Goal: Task Accomplishment & Management: Manage account settings

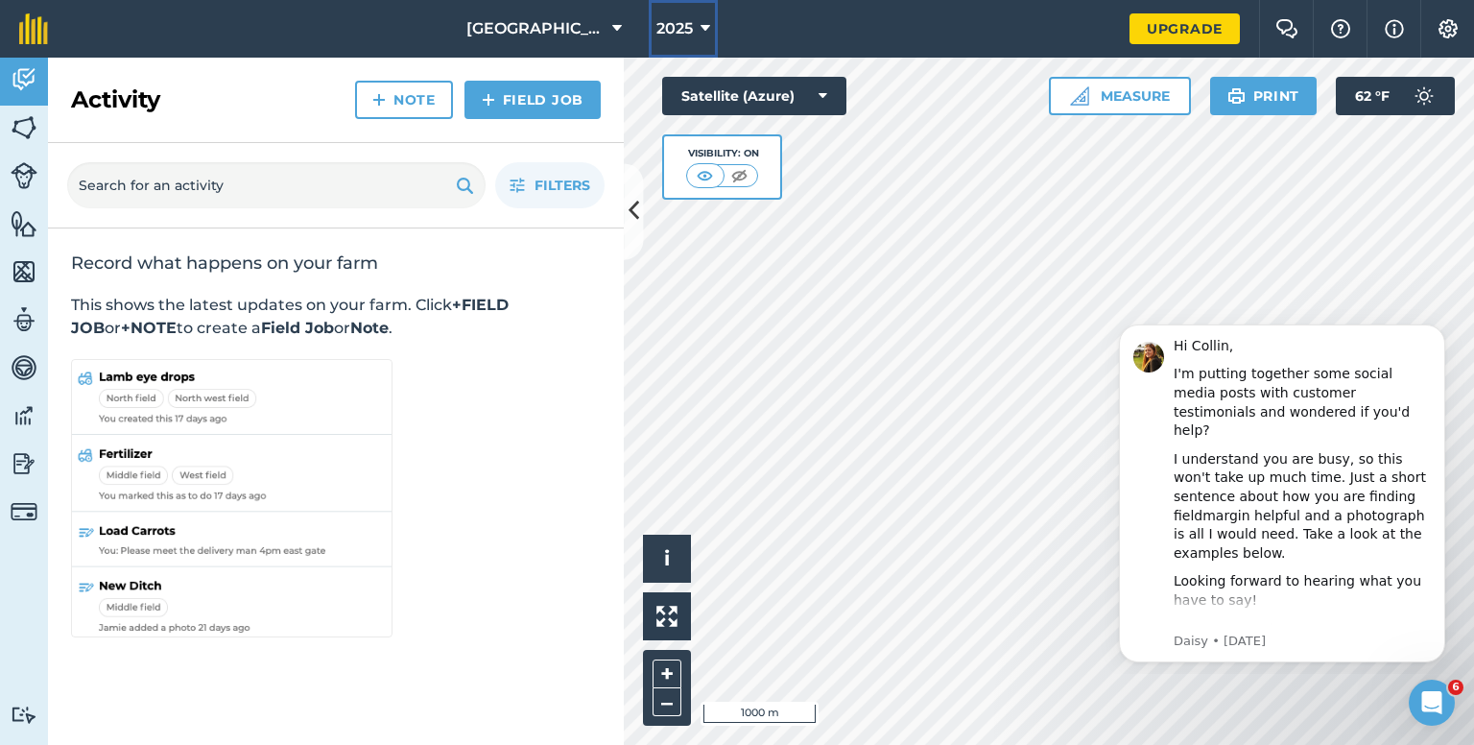
click at [710, 29] on button "2025" at bounding box center [683, 29] width 69 height 58
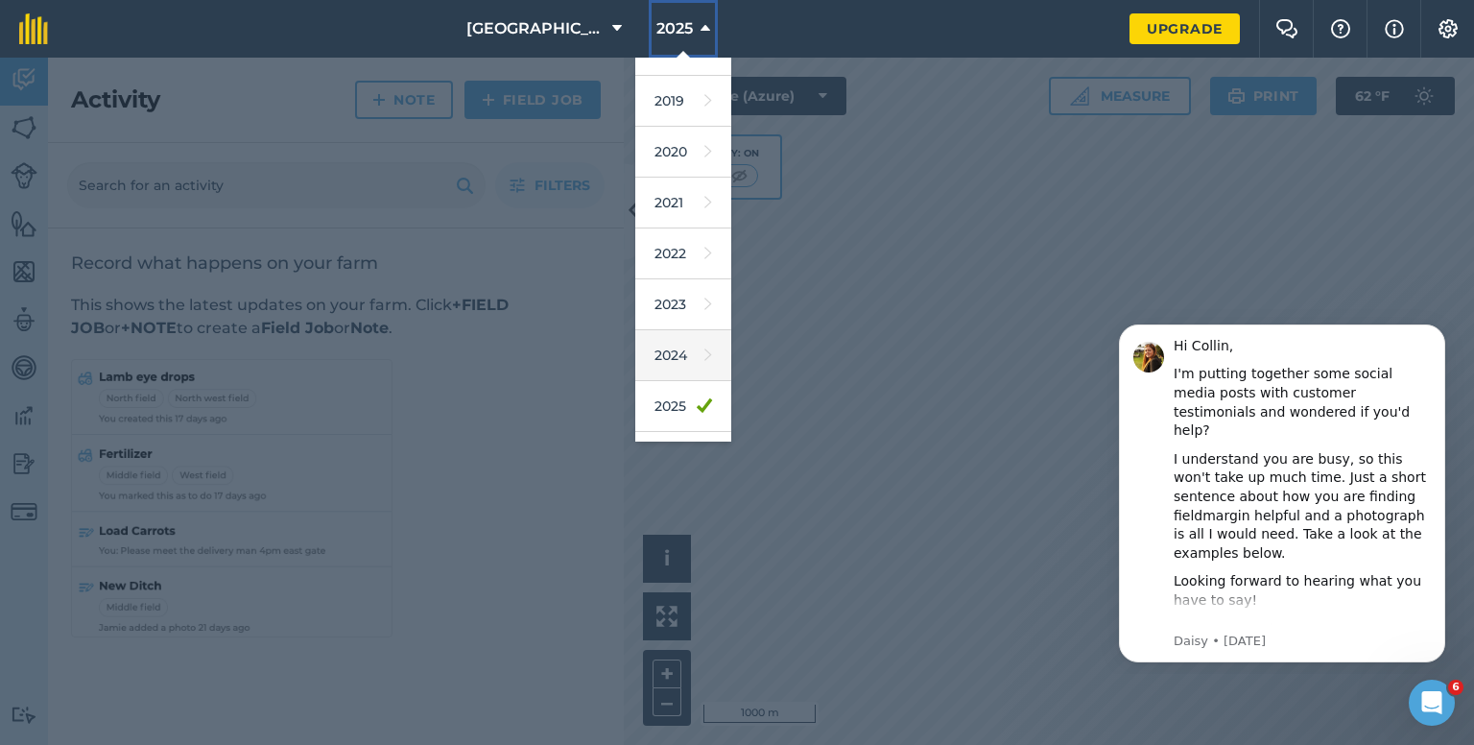
scroll to position [173, 0]
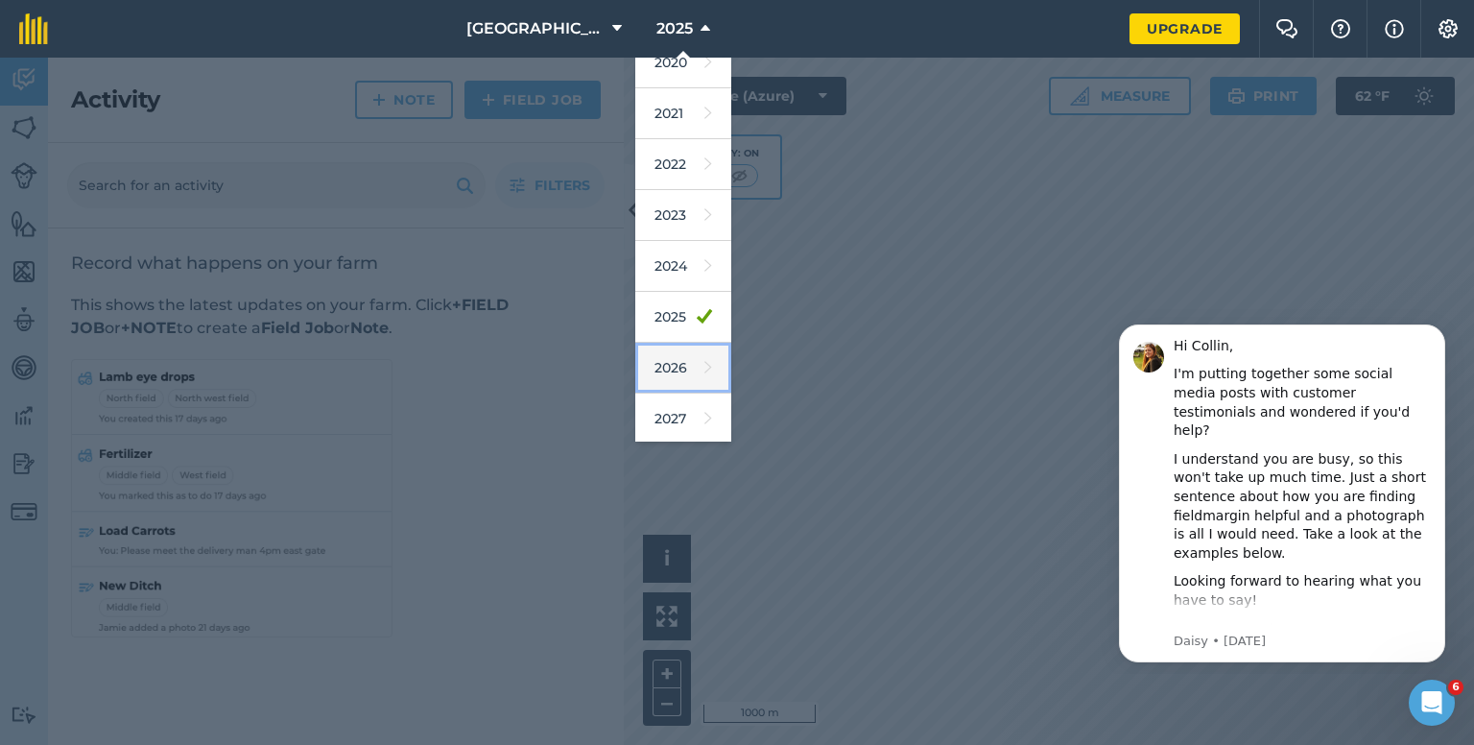
click at [662, 371] on link "2026" at bounding box center [683, 368] width 96 height 51
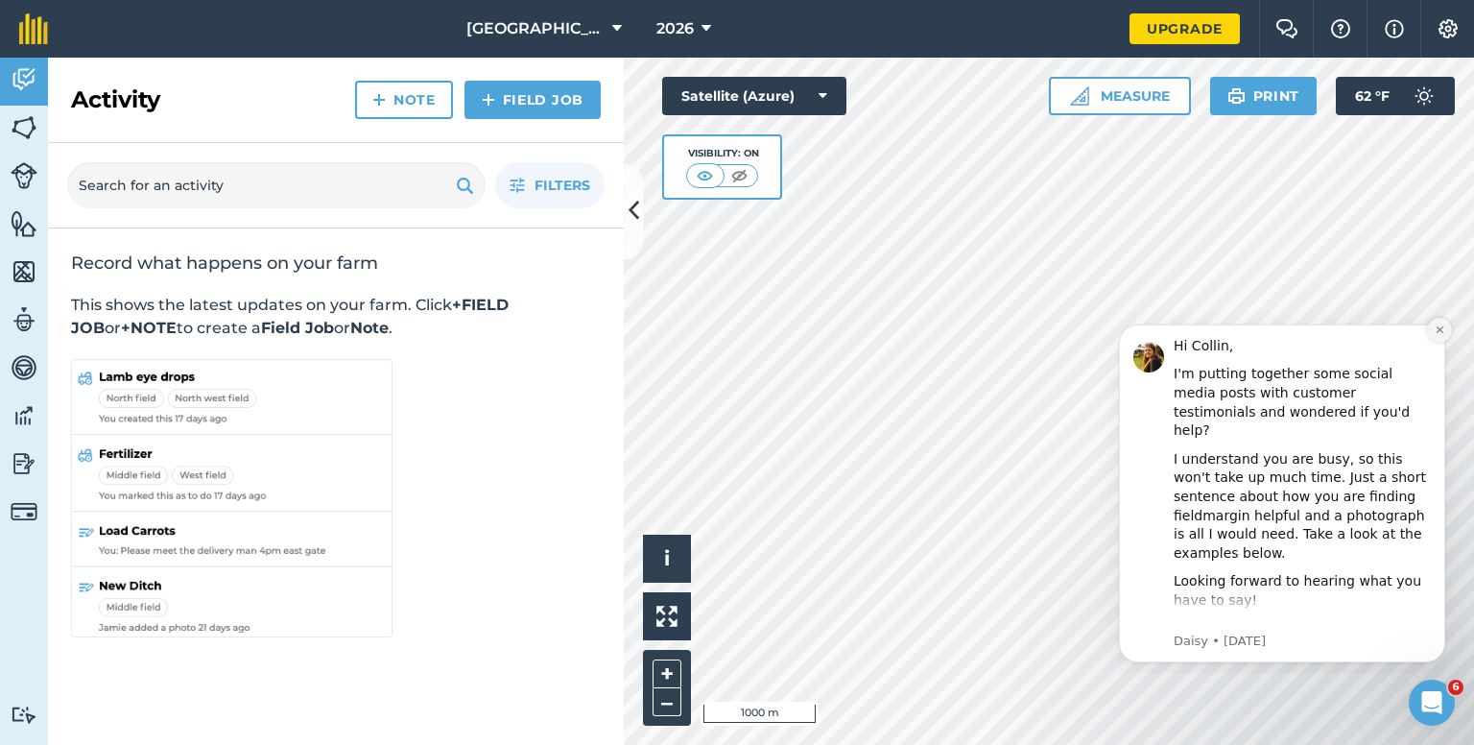
click at [1445, 326] on button "Dismiss notification" at bounding box center [1439, 330] width 25 height 25
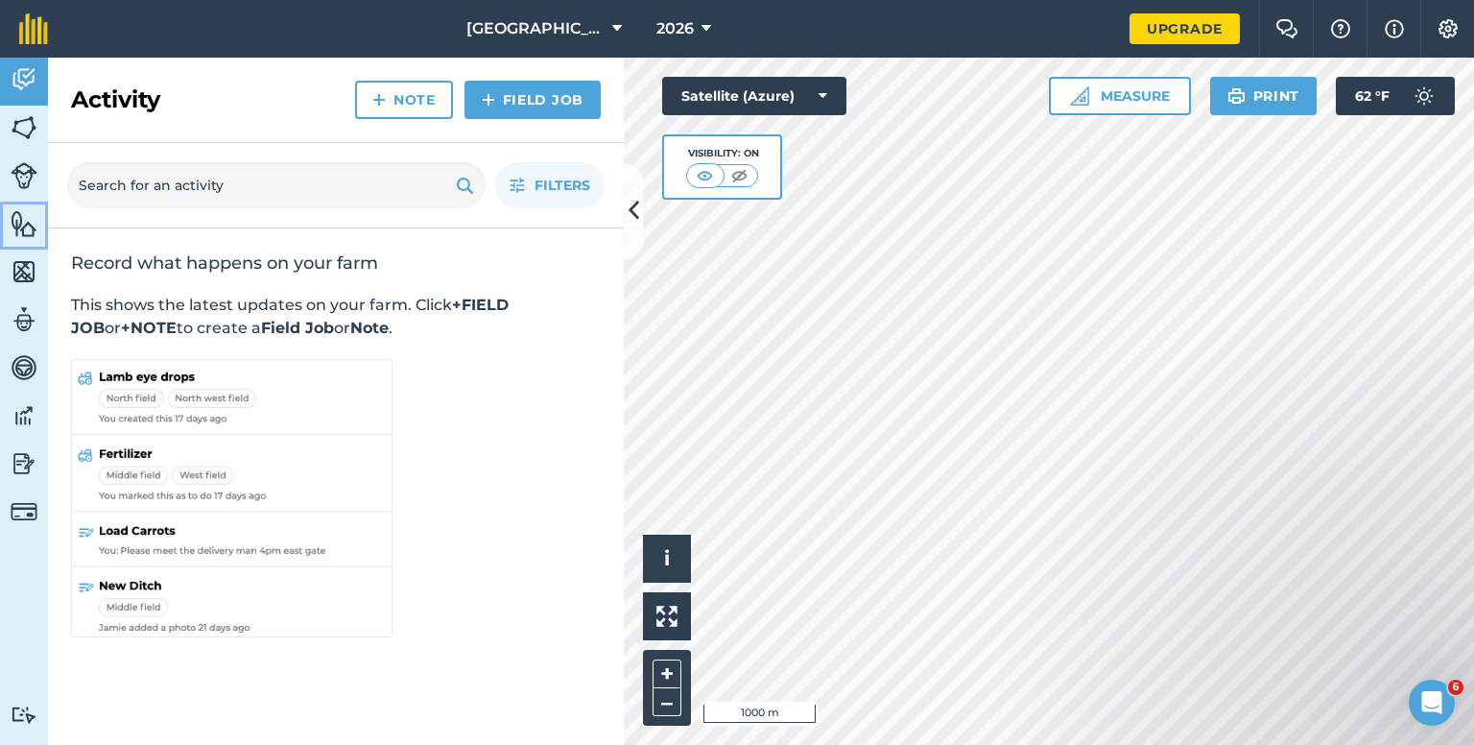
click at [20, 230] on img at bounding box center [24, 223] width 27 height 29
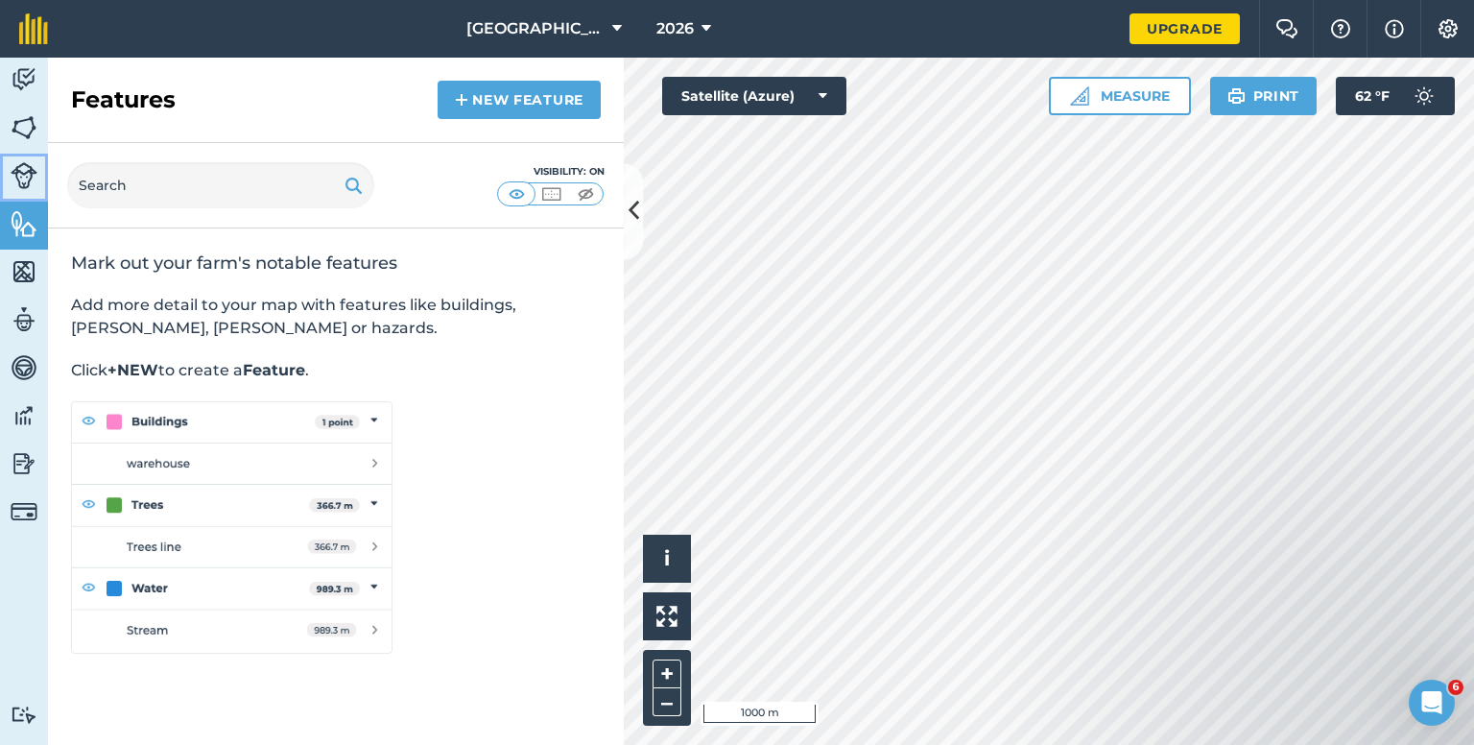
click at [23, 178] on img at bounding box center [24, 175] width 27 height 27
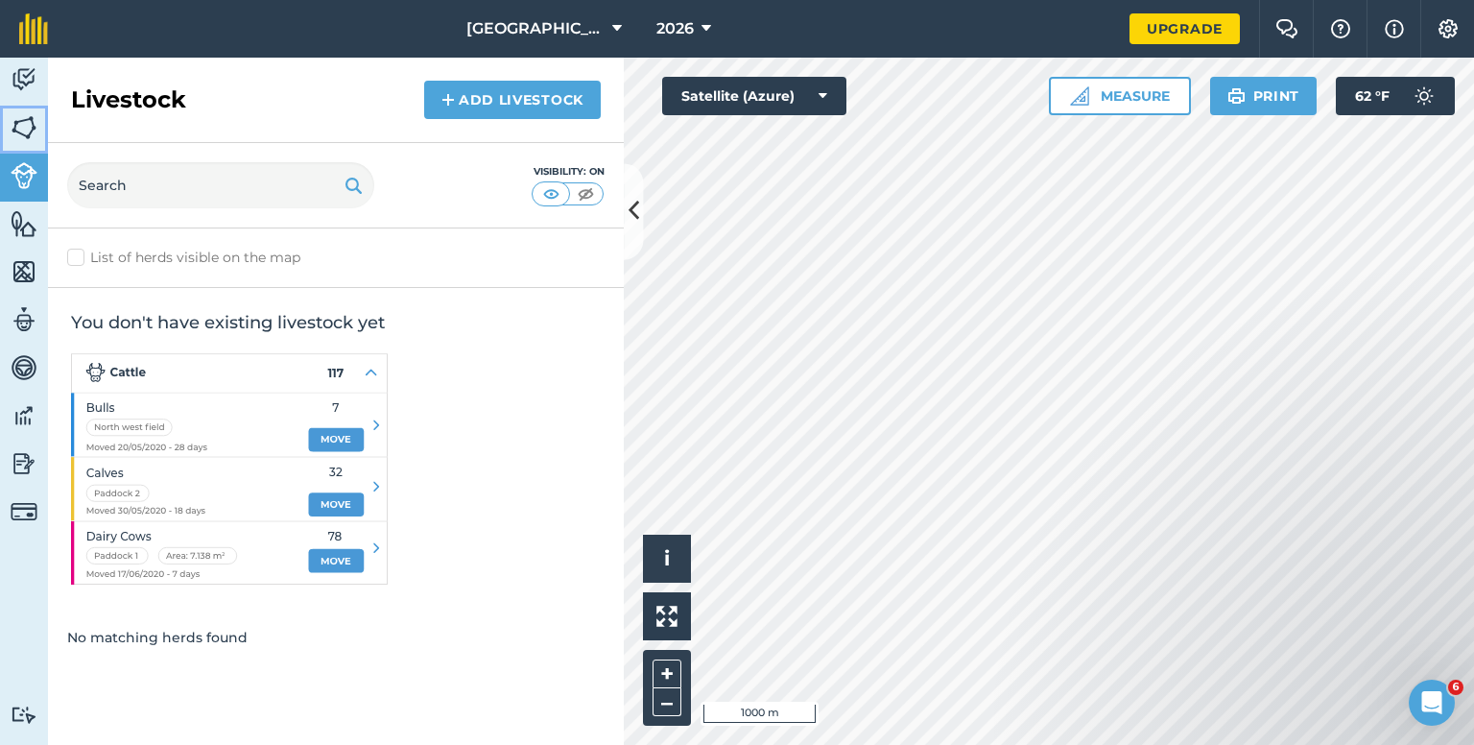
click at [23, 147] on link "Fields" at bounding box center [24, 130] width 48 height 48
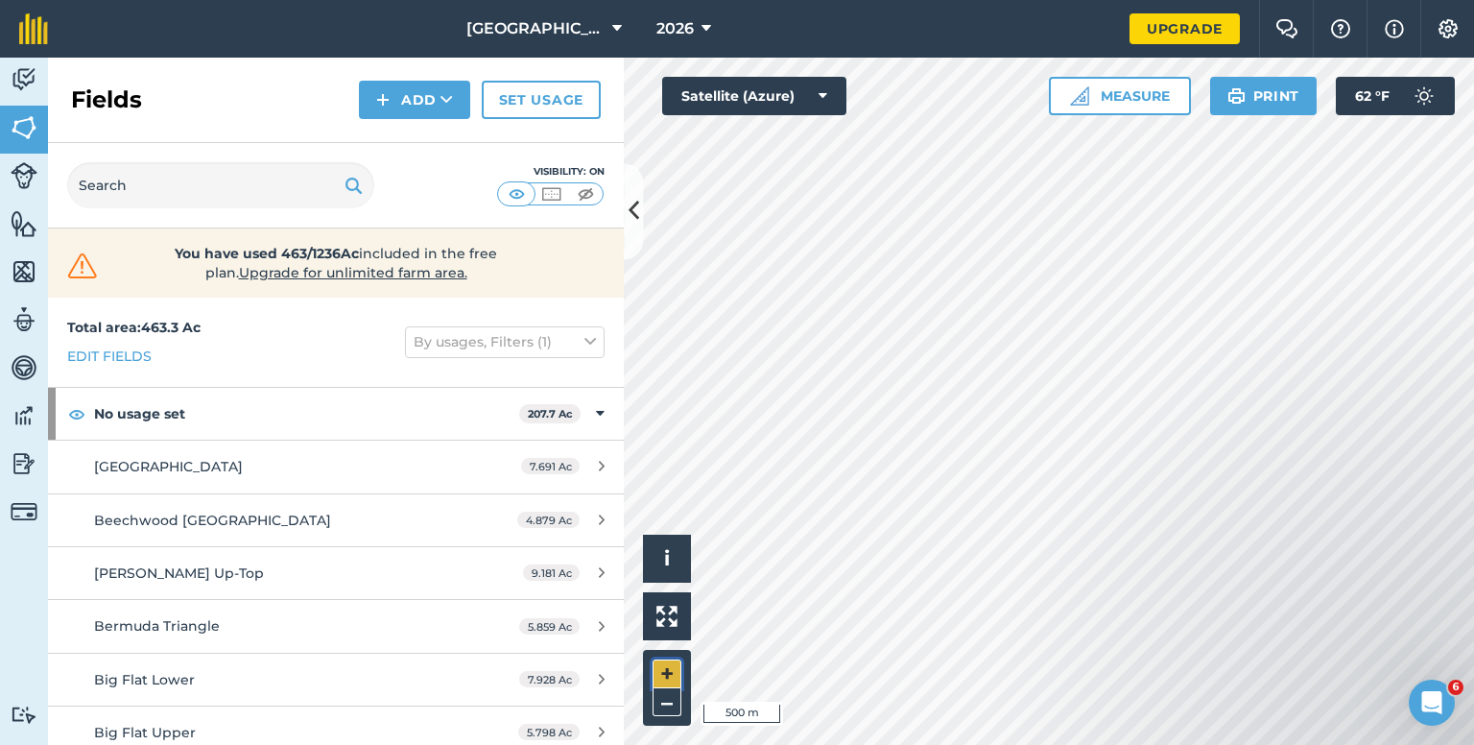
click at [665, 667] on button "+" at bounding box center [666, 673] width 29 height 29
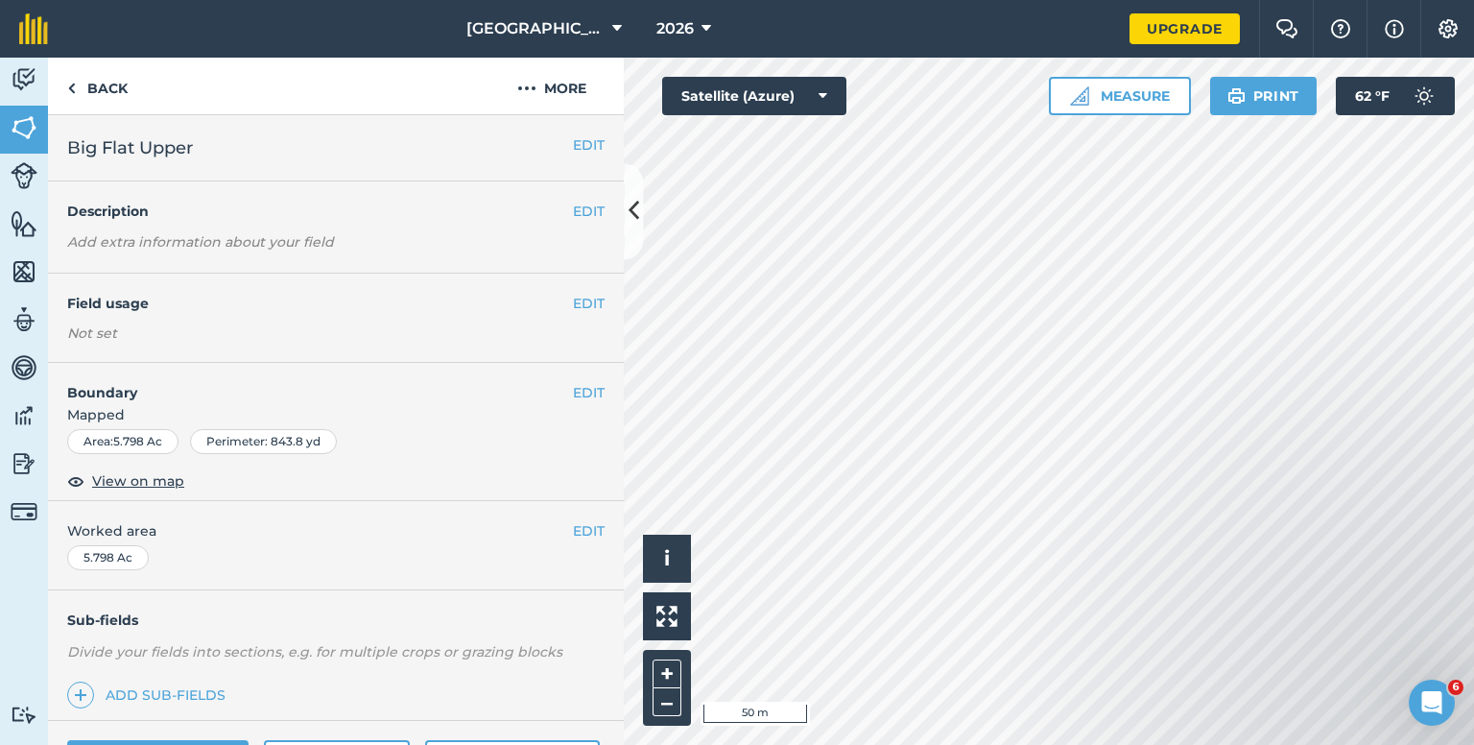
click at [580, 315] on div "EDIT Field usage Not set" at bounding box center [336, 317] width 576 height 89
click at [577, 306] on button "EDIT" at bounding box center [589, 303] width 32 height 21
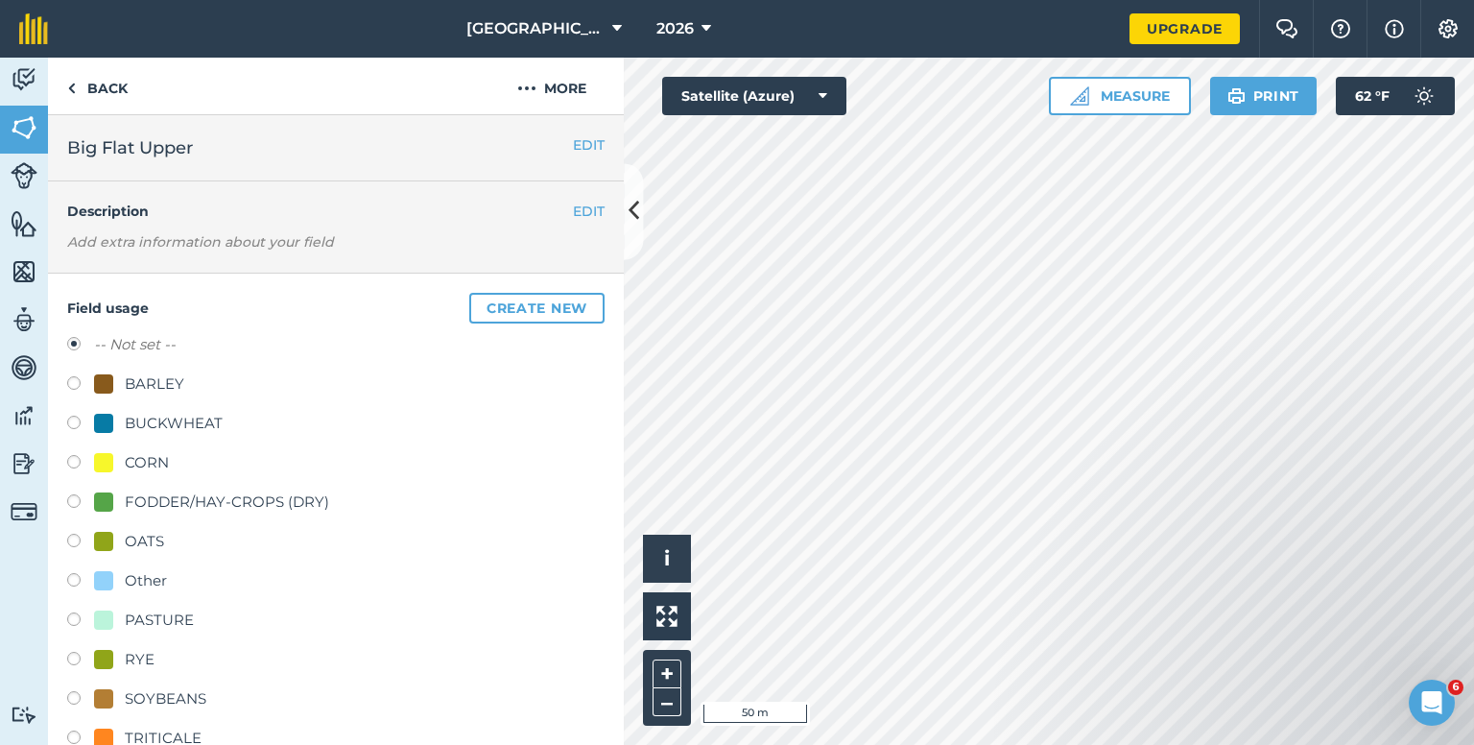
click at [71, 462] on label at bounding box center [80, 464] width 27 height 19
radio input "true"
radio input "false"
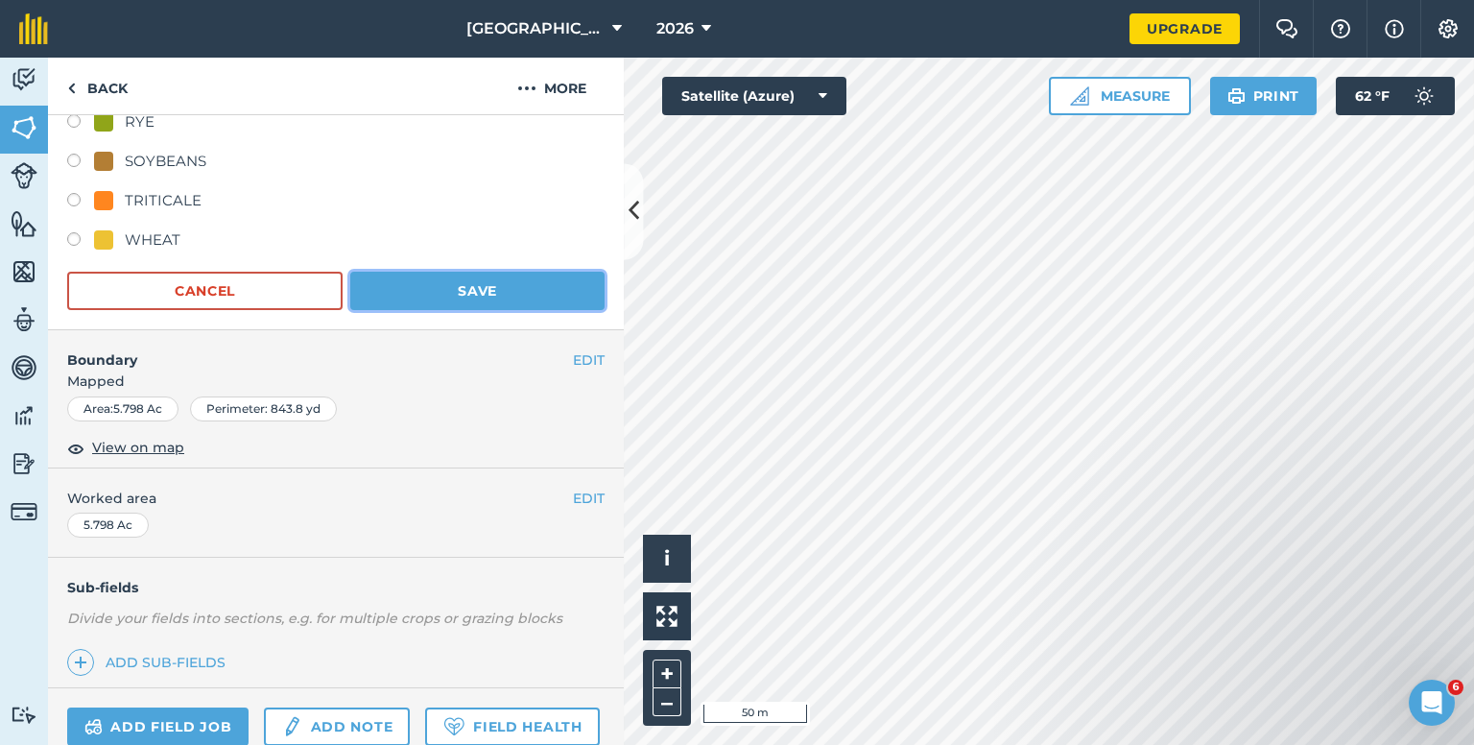
click at [422, 277] on button "Save" at bounding box center [477, 291] width 254 height 38
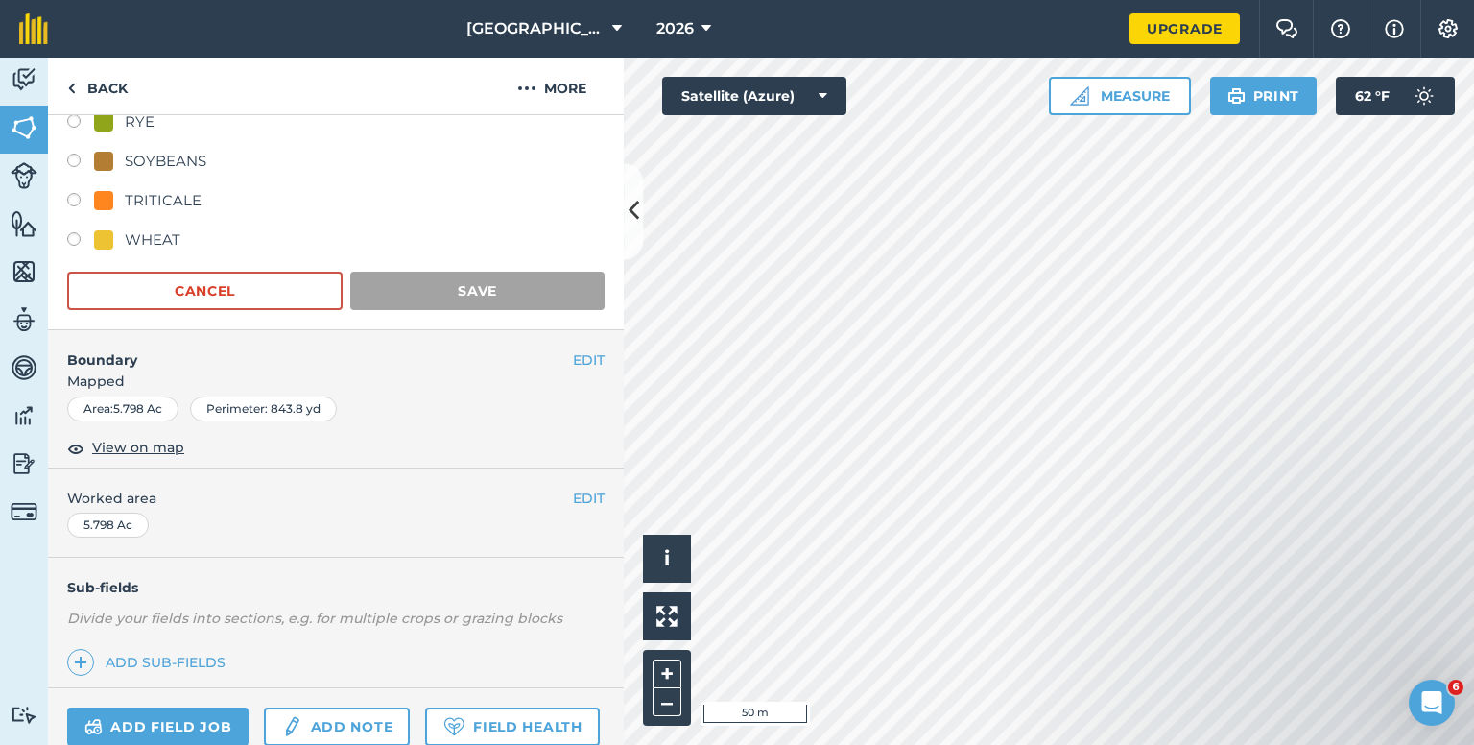
scroll to position [209, 0]
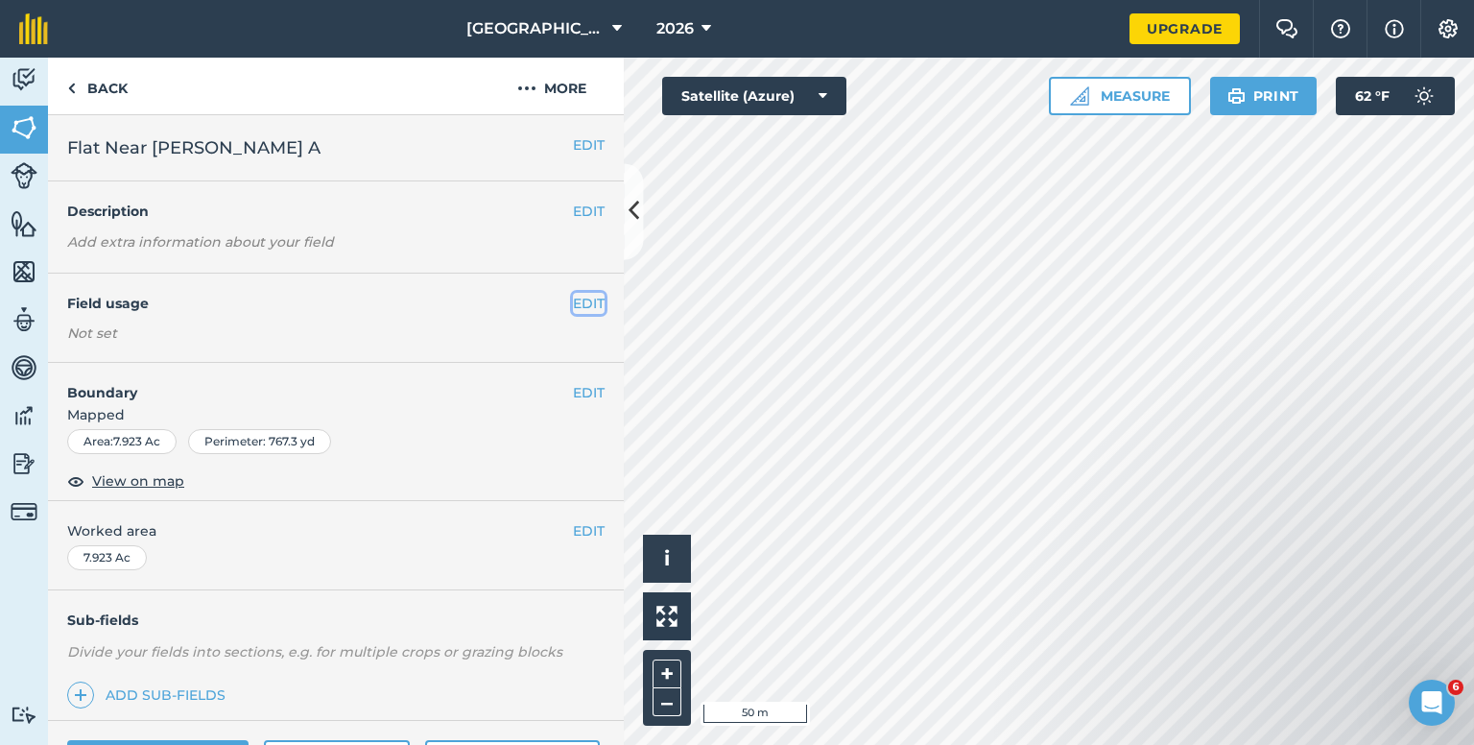
click at [583, 304] on button "EDIT" at bounding box center [589, 303] width 32 height 21
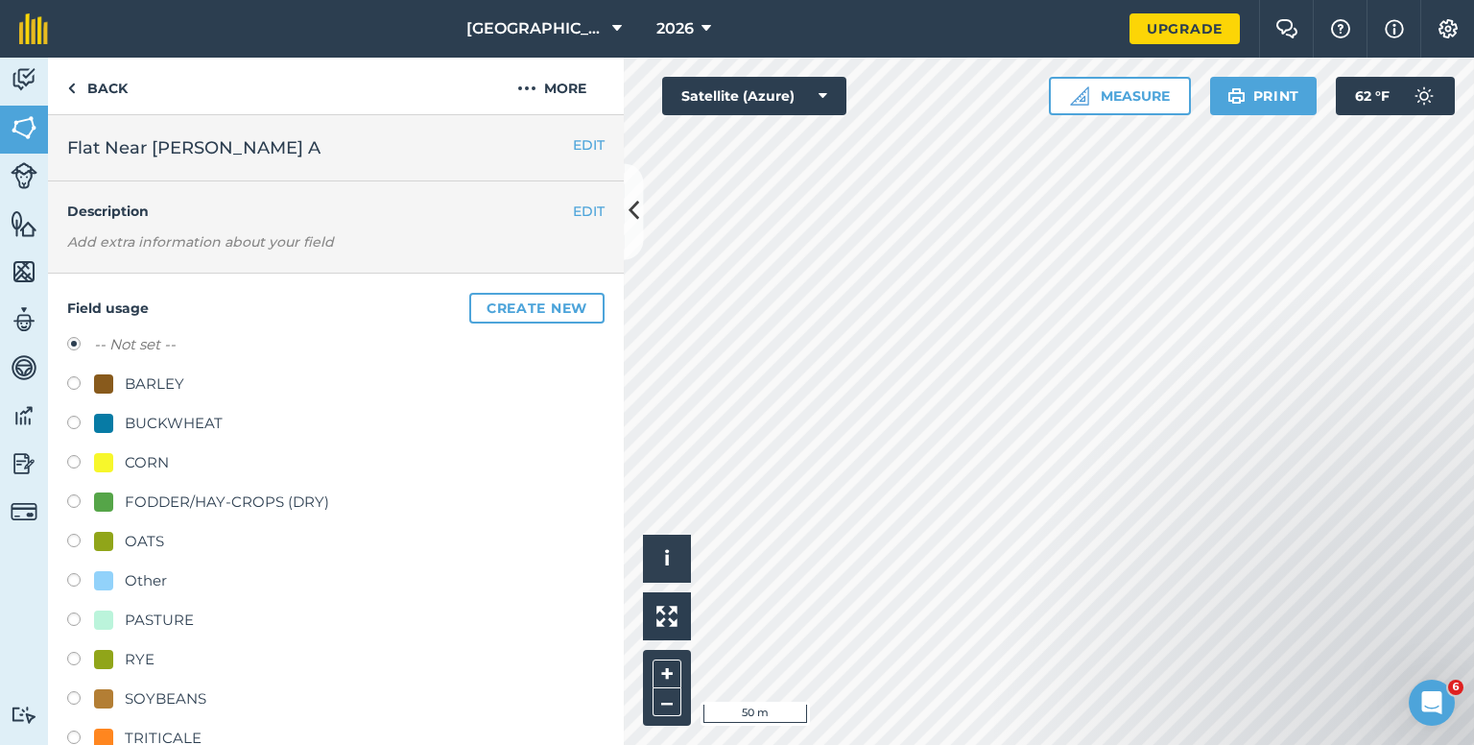
click at [73, 463] on label at bounding box center [80, 464] width 27 height 19
radio input "true"
radio input "false"
click at [633, 216] on icon at bounding box center [633, 212] width 11 height 34
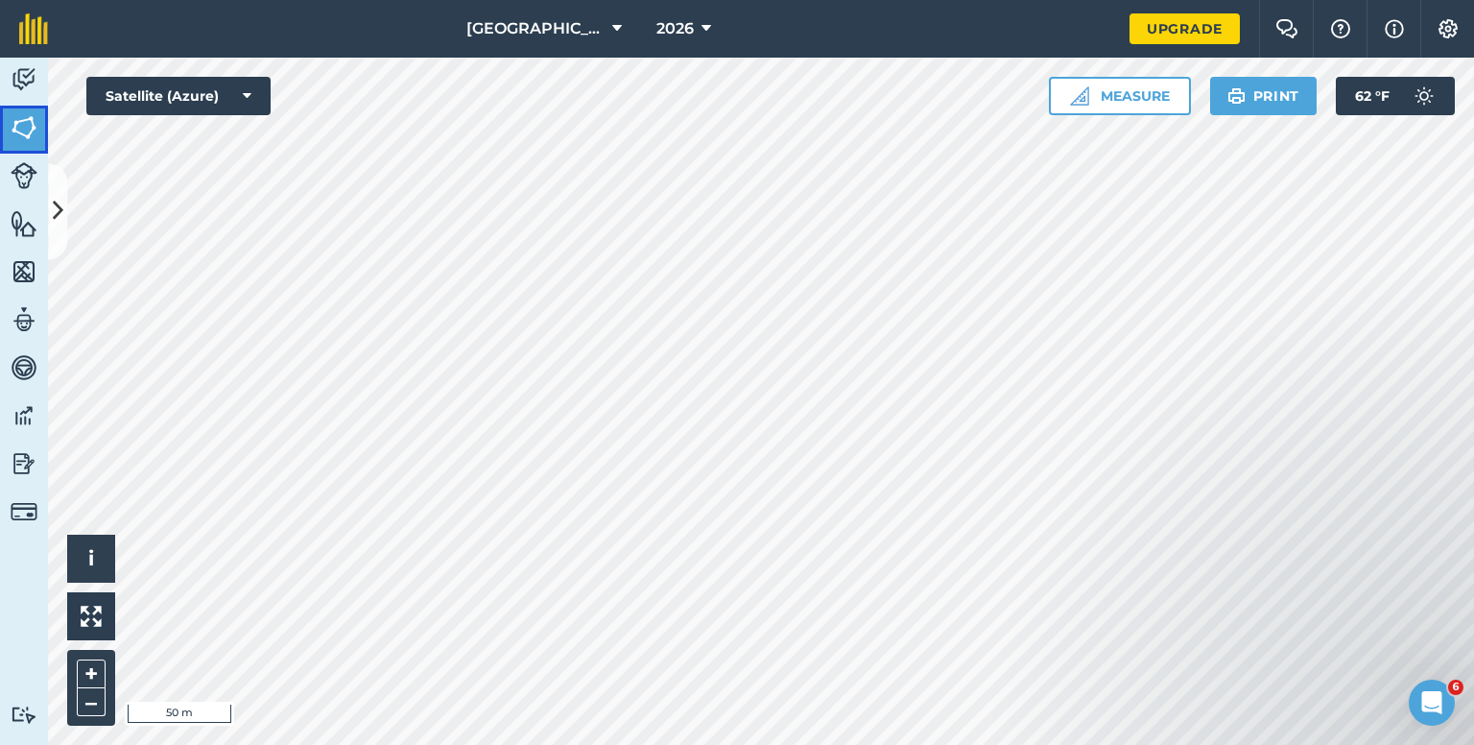
click at [31, 137] on img at bounding box center [24, 127] width 27 height 29
click at [12, 131] on img at bounding box center [24, 127] width 27 height 29
click at [53, 201] on icon at bounding box center [58, 212] width 11 height 34
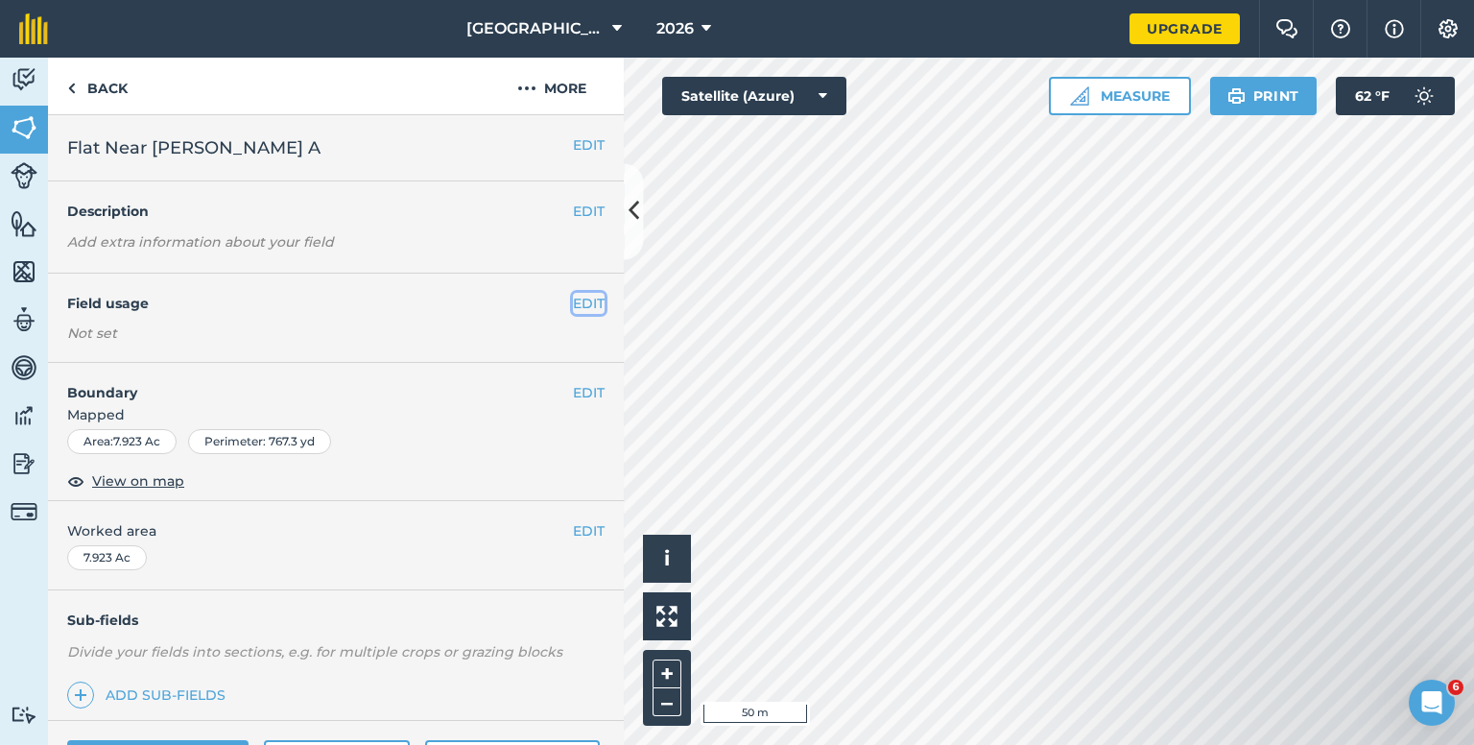
click at [576, 308] on button "EDIT" at bounding box center [589, 303] width 32 height 21
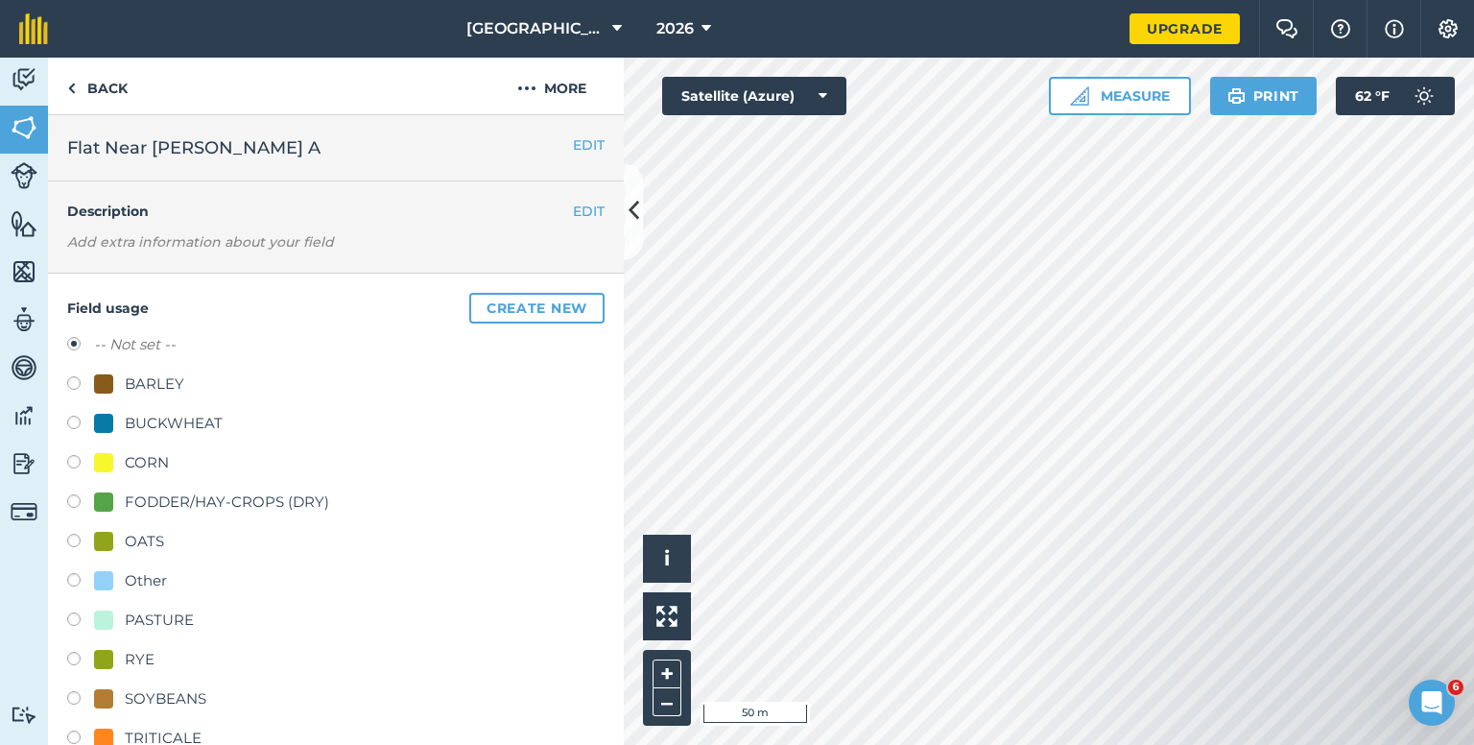
click at [74, 462] on label at bounding box center [80, 464] width 27 height 19
radio input "true"
radio input "false"
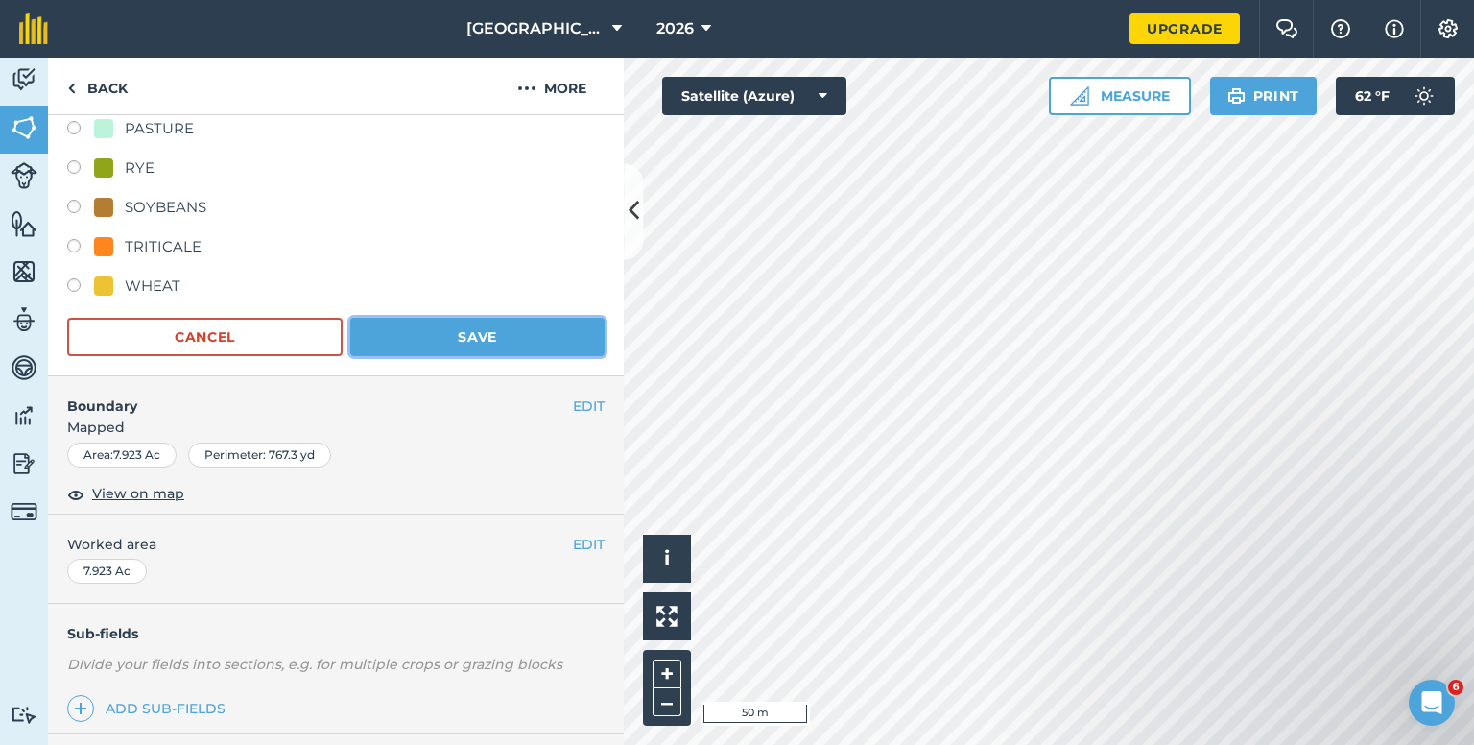
click at [480, 345] on button "Save" at bounding box center [477, 337] width 254 height 38
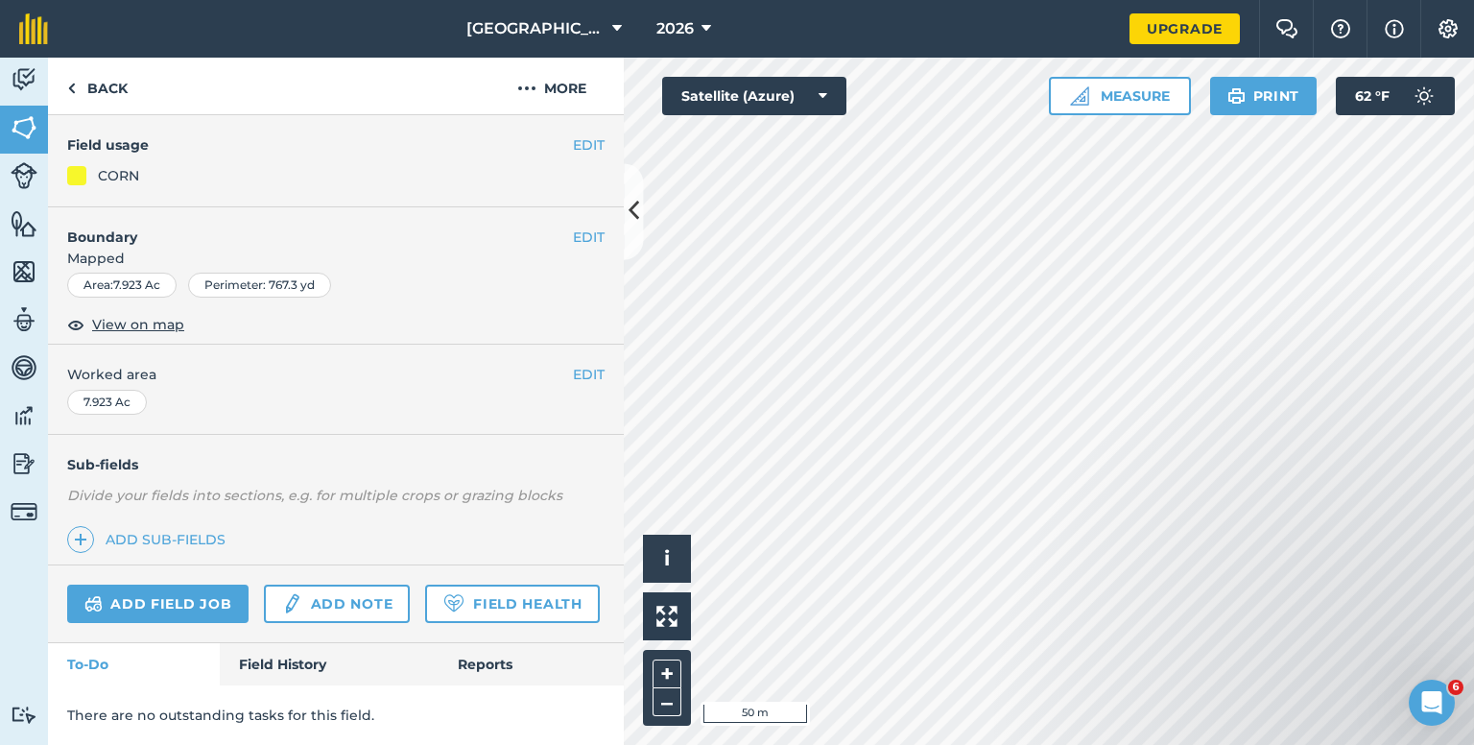
scroll to position [209, 0]
click at [633, 183] on button at bounding box center [633, 211] width 19 height 96
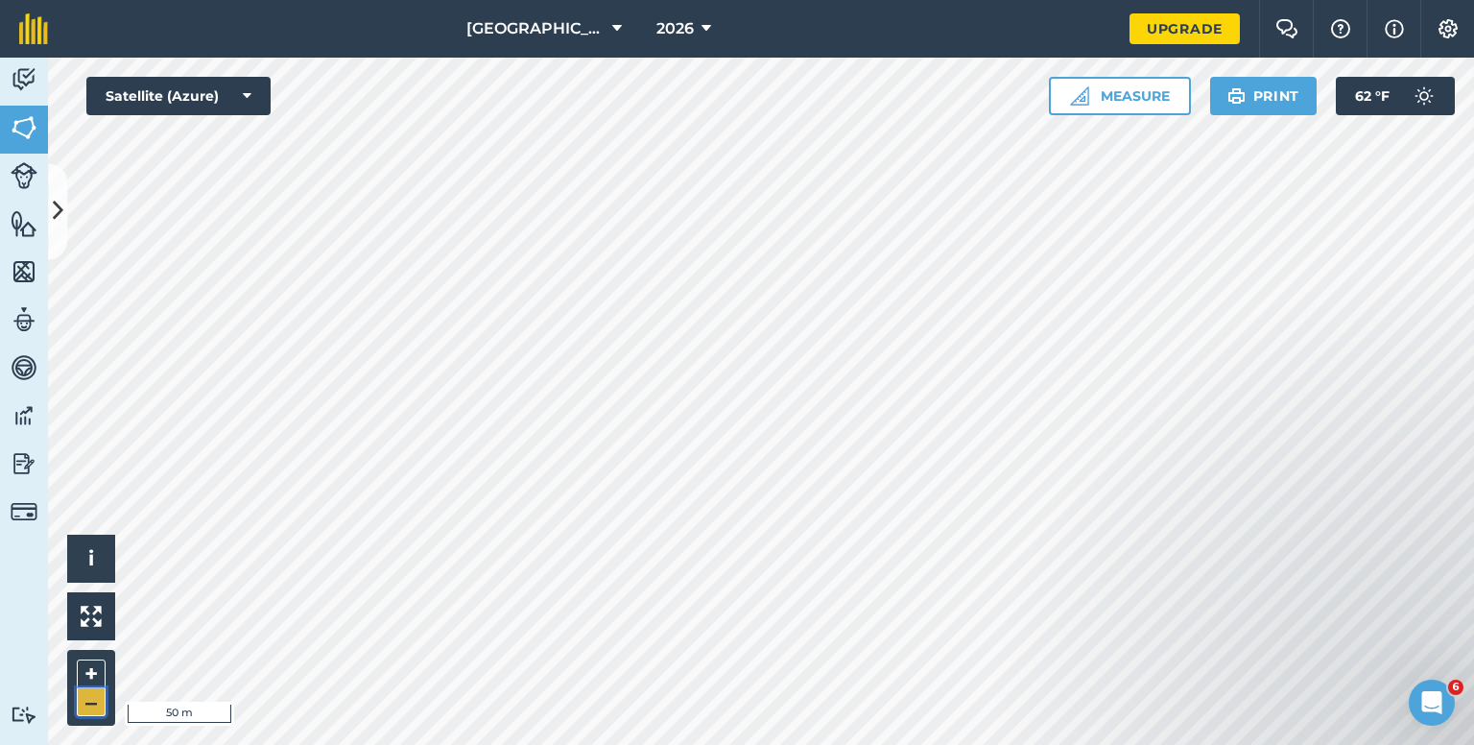
click at [91, 701] on button "–" at bounding box center [91, 702] width 29 height 28
click at [90, 700] on button "–" at bounding box center [91, 702] width 29 height 28
click at [745, 21] on div "[GEOGRAPHIC_DATA] 2026 Upgrade Farm Chat Help Info Settings Map printing is not…" at bounding box center [737, 372] width 1474 height 745
click at [646, 30] on div "[GEOGRAPHIC_DATA] 2026 Upgrade Farm Chat Help Info Settings Map printing is not…" at bounding box center [737, 372] width 1474 height 745
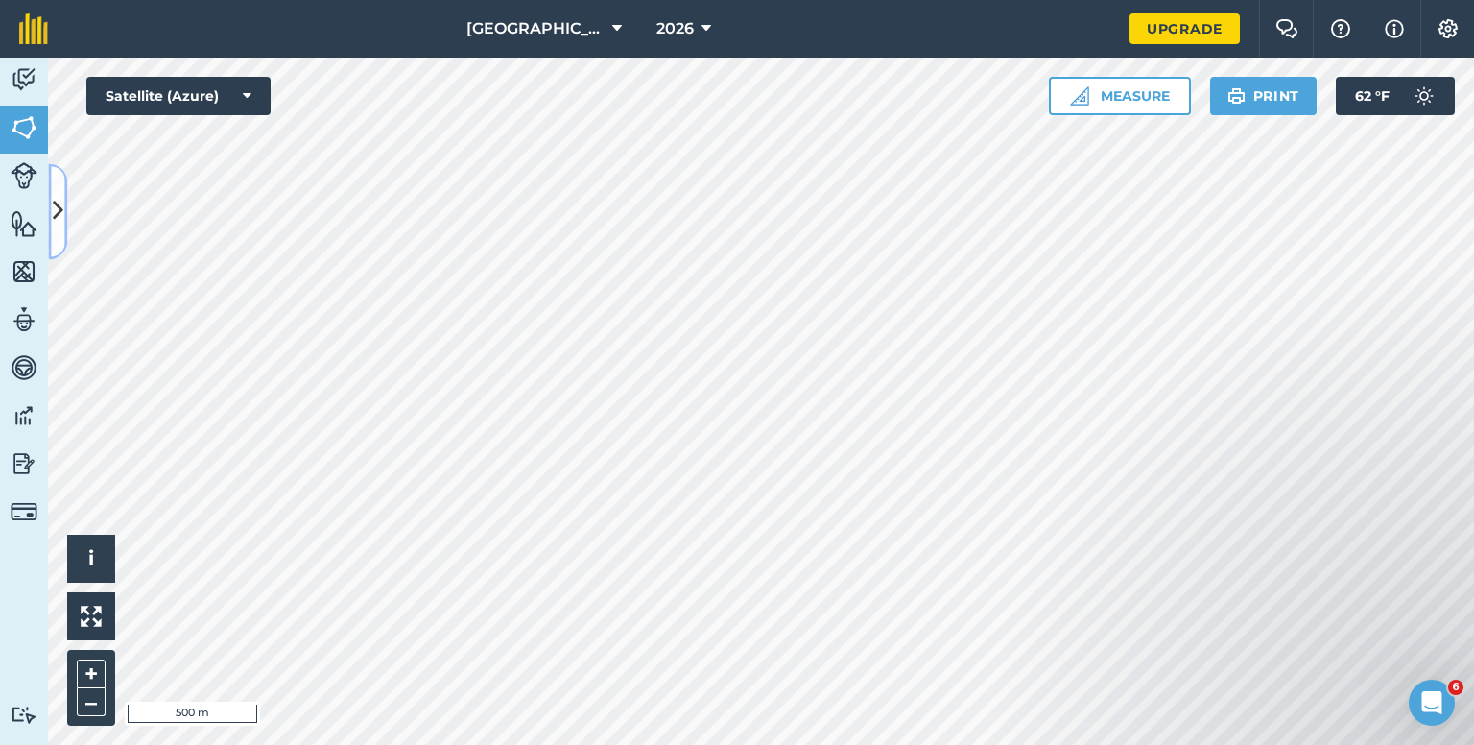
click at [55, 208] on icon at bounding box center [58, 212] width 11 height 34
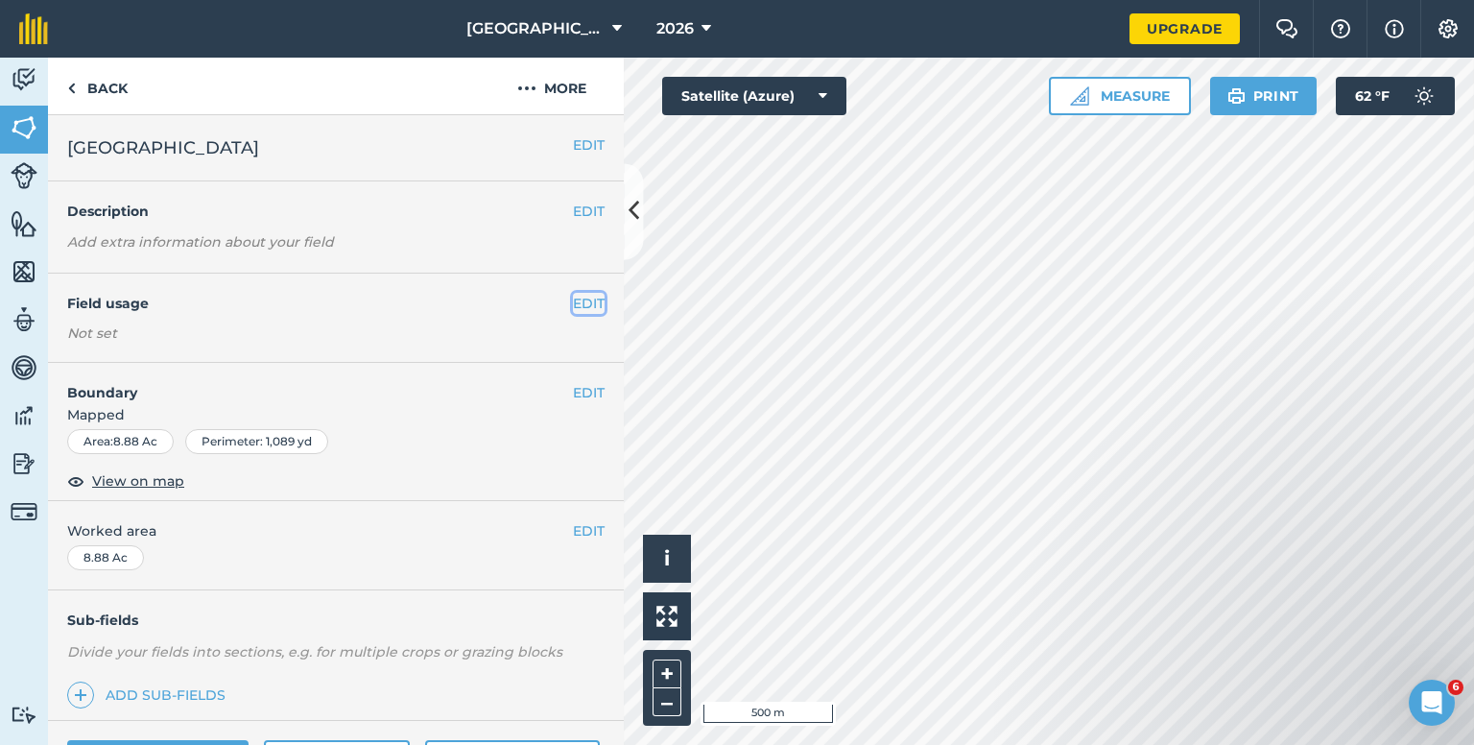
click at [573, 303] on button "EDIT" at bounding box center [589, 303] width 32 height 21
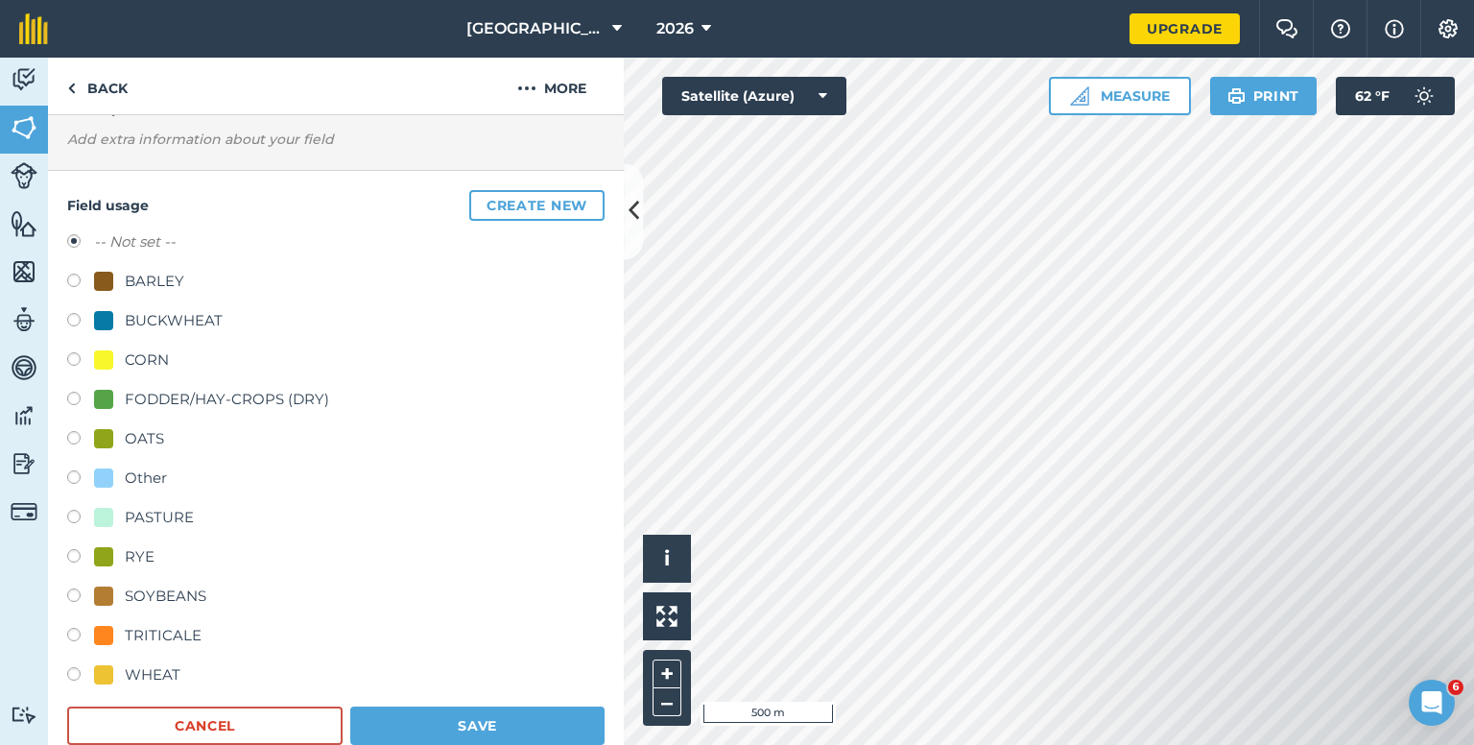
scroll to position [104, 0]
click at [78, 674] on label at bounding box center [80, 675] width 27 height 19
radio input "true"
radio input "false"
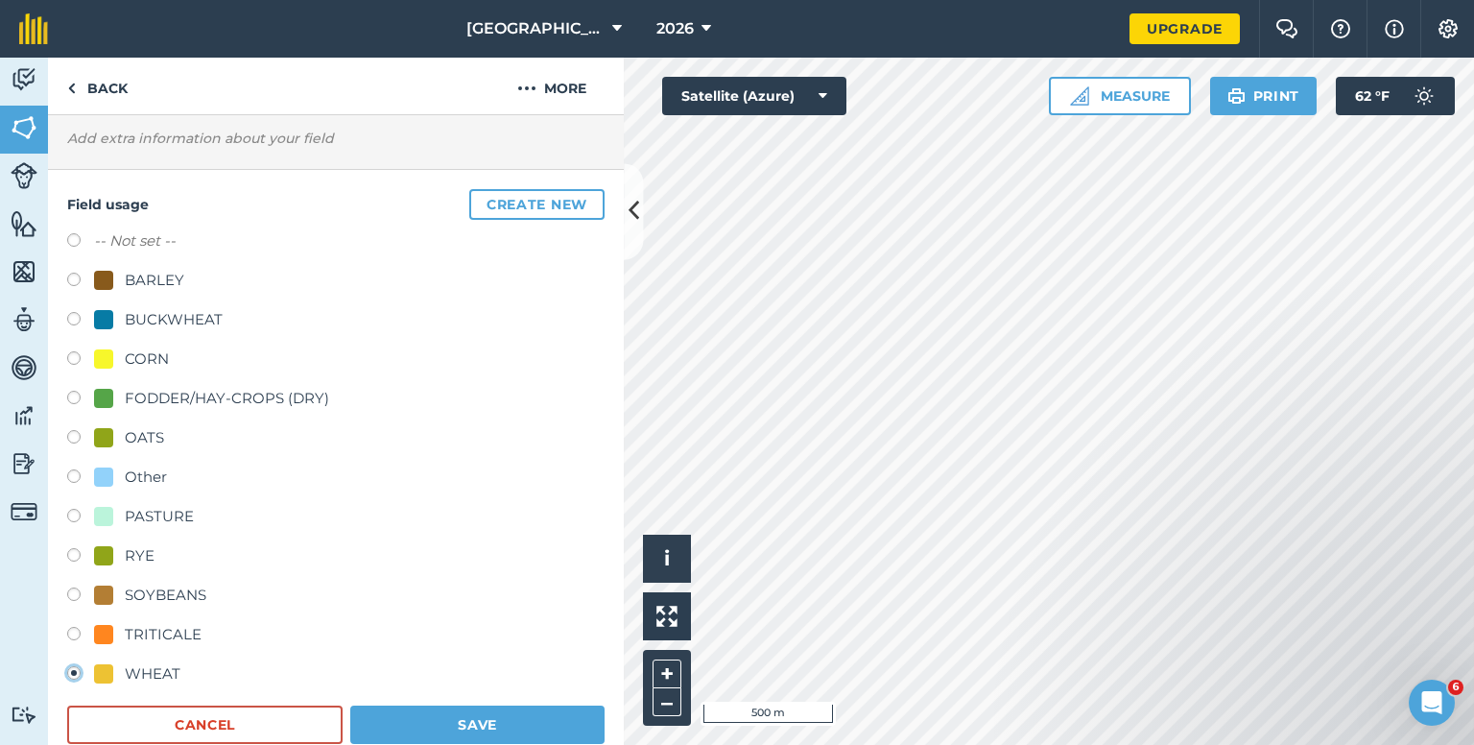
scroll to position [195, 0]
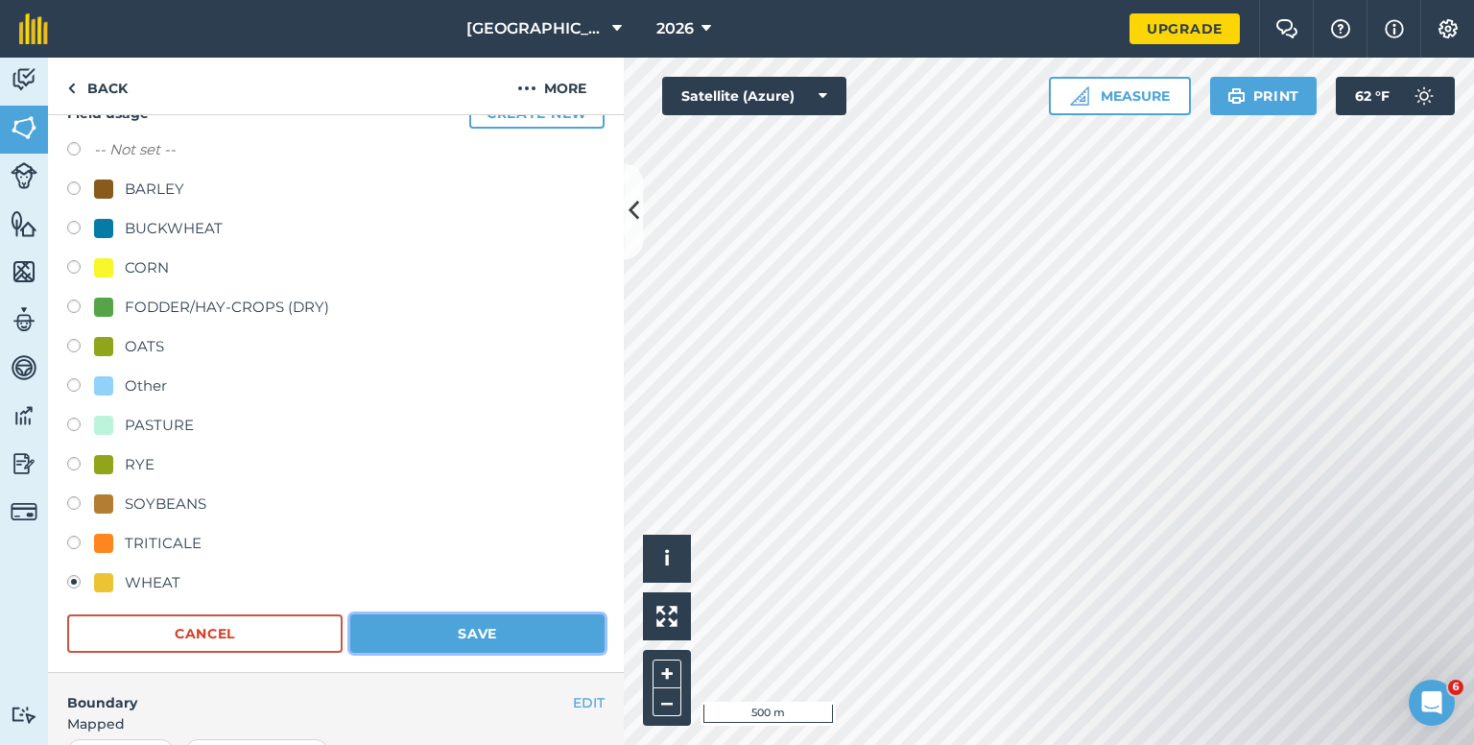
click at [430, 641] on button "Save" at bounding box center [477, 633] width 254 height 38
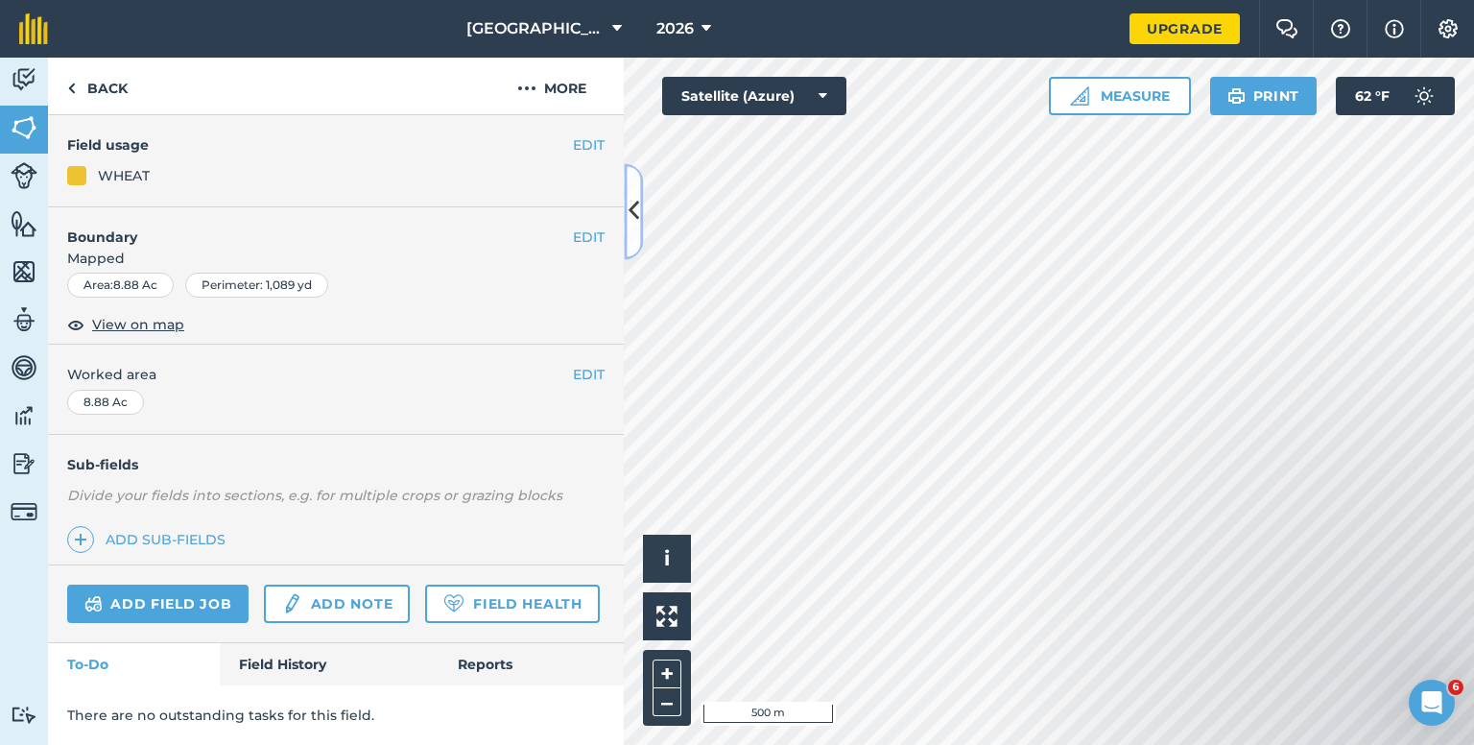
click at [638, 231] on button at bounding box center [633, 211] width 19 height 96
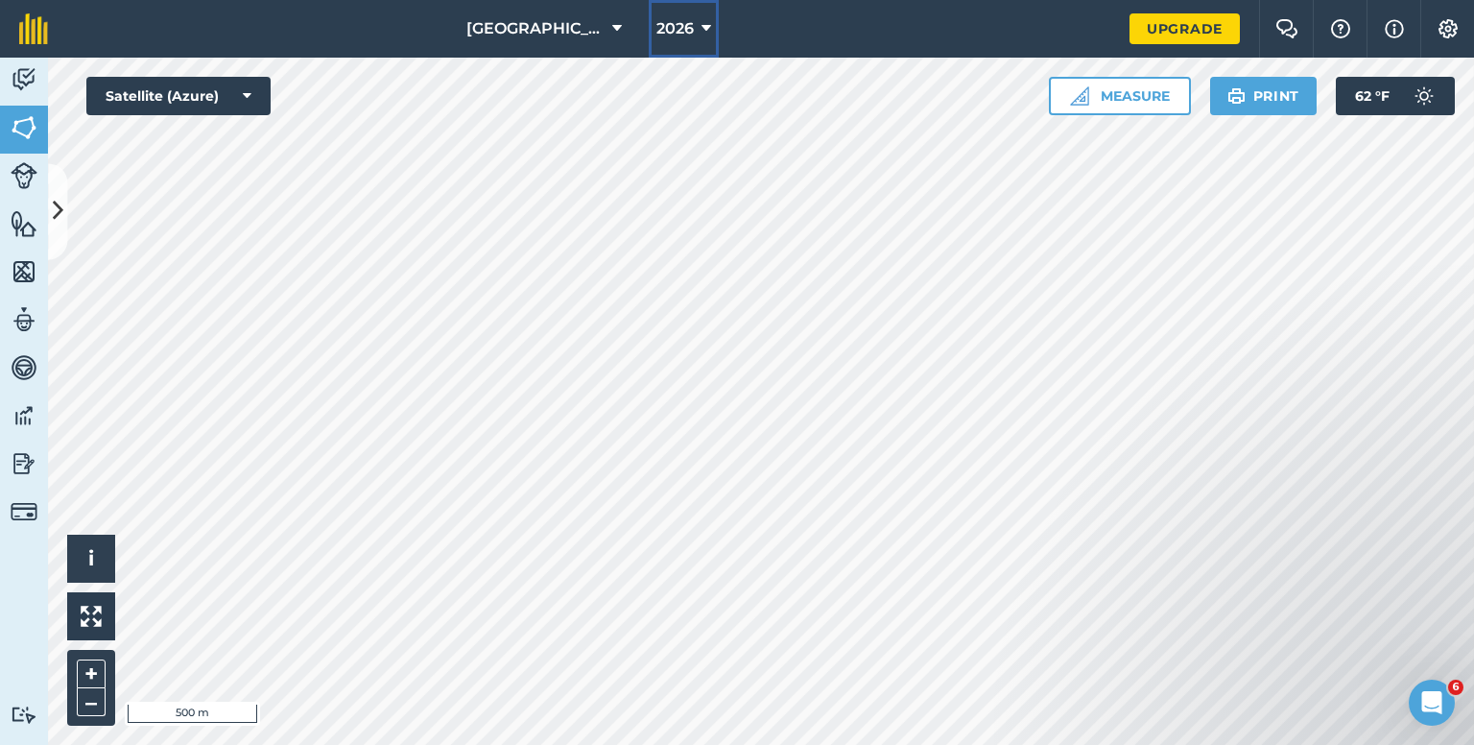
click at [690, 39] on span "2026" at bounding box center [674, 28] width 37 height 23
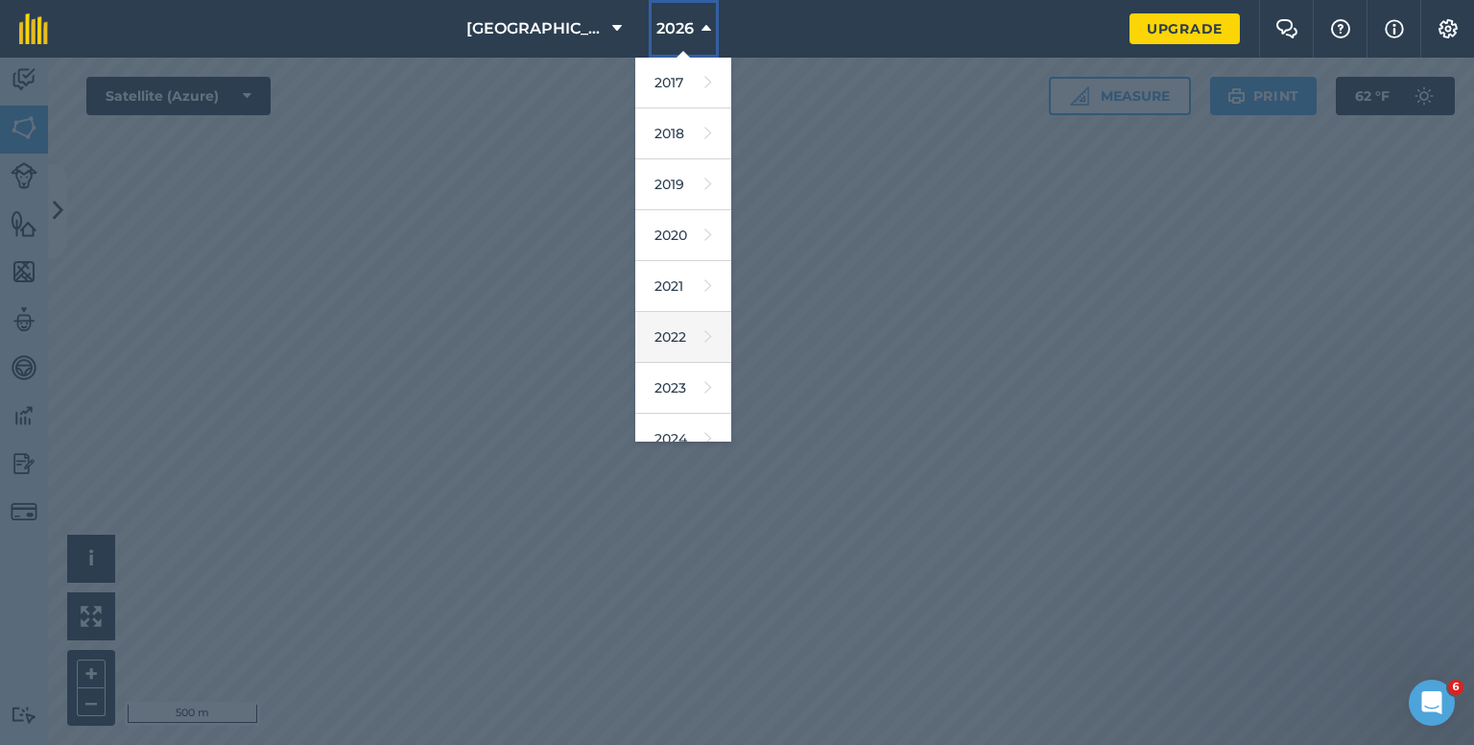
scroll to position [72, 0]
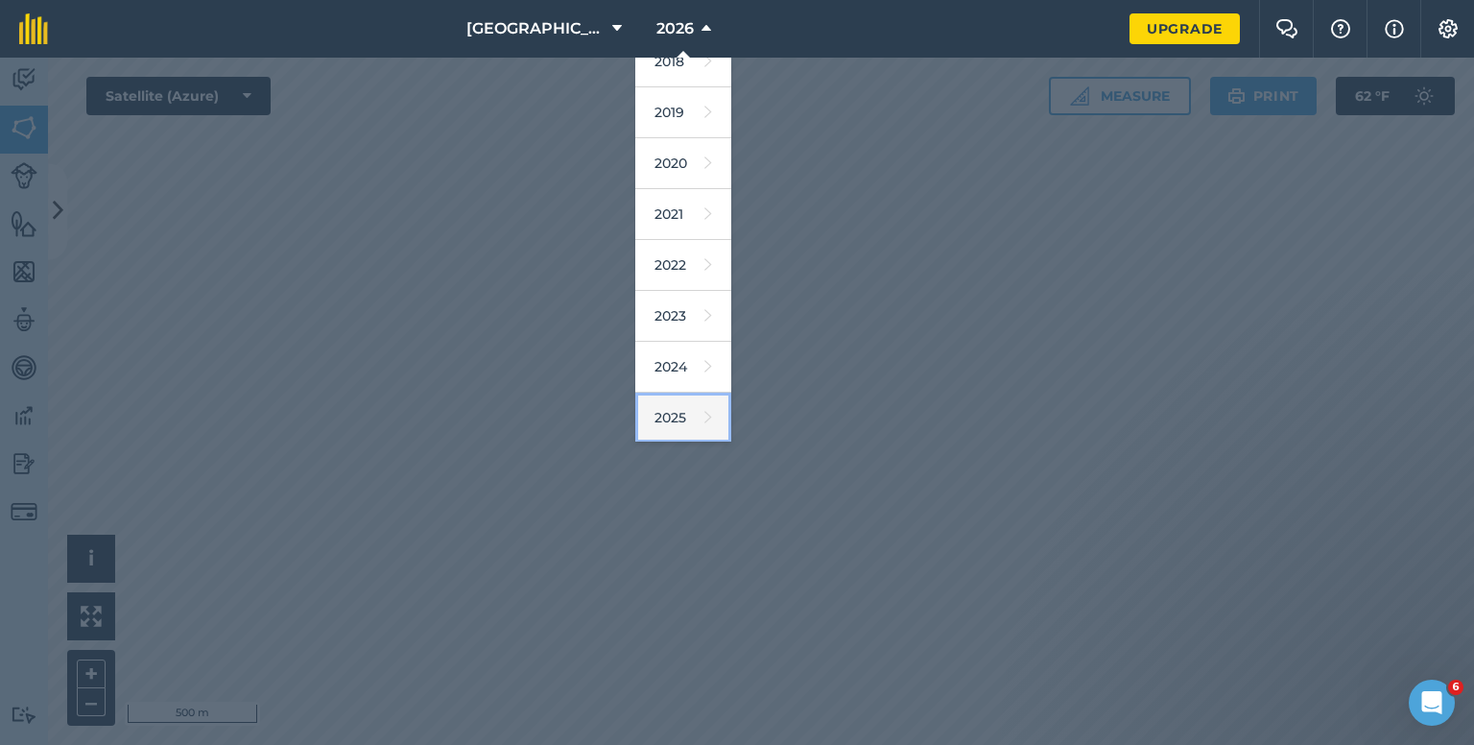
click at [661, 415] on link "2025" at bounding box center [683, 417] width 96 height 51
